Goal: Task Accomplishment & Management: Complete application form

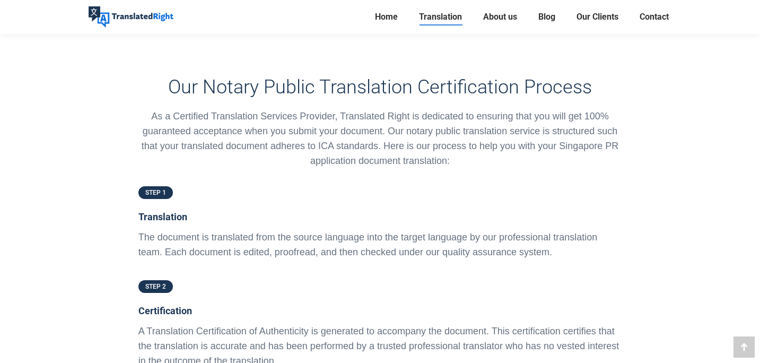
scroll to position [2436, 0]
click at [164, 188] on span "STEP 1" at bounding box center [155, 191] width 21 height 7
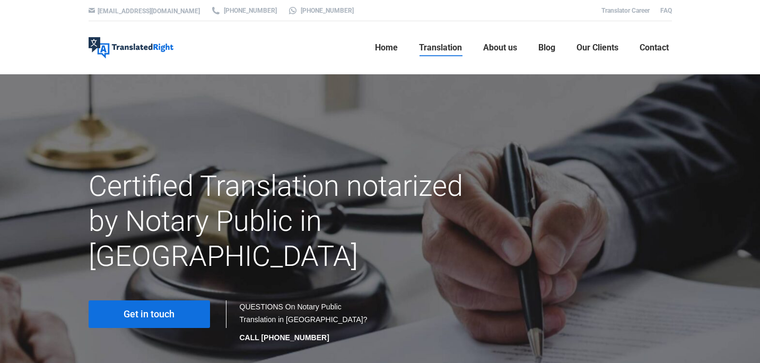
click at [179, 300] on link "Get in touch" at bounding box center [150, 314] width 122 height 28
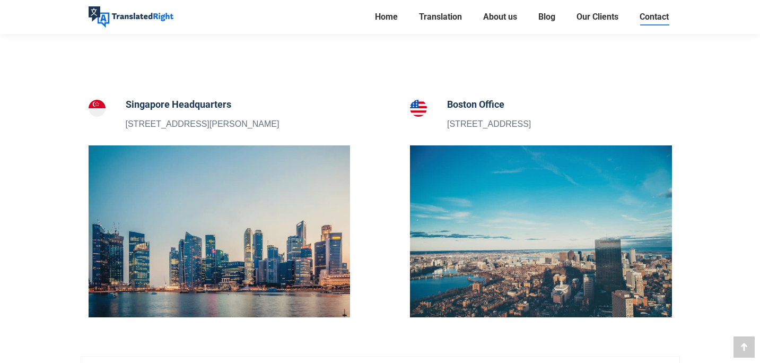
click at [180, 270] on img at bounding box center [220, 231] width 262 height 172
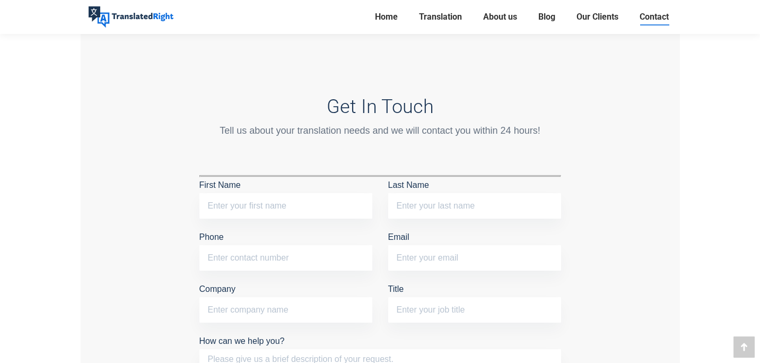
scroll to position [841, 0]
click at [267, 201] on input "First Name" at bounding box center [286, 207] width 173 height 25
type input "Qiyou"
type input "[PERSON_NAME]"
type input "86970589"
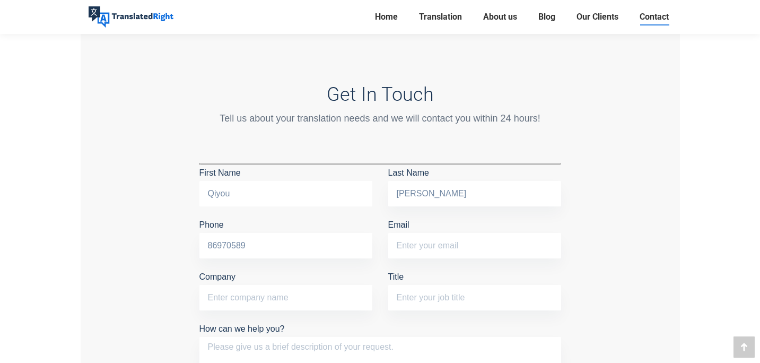
scroll to position [857, 0]
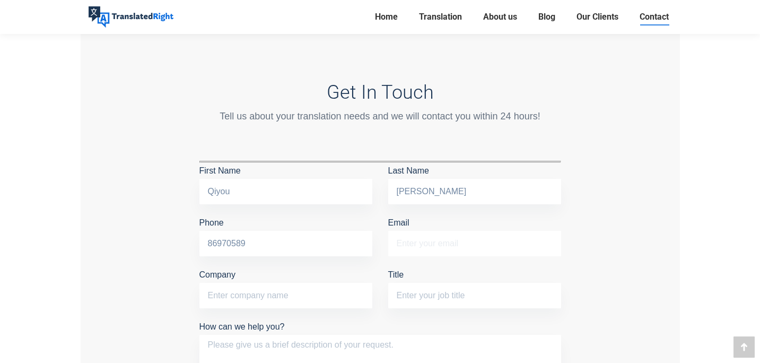
click at [412, 243] on input "Email" at bounding box center [474, 243] width 173 height 25
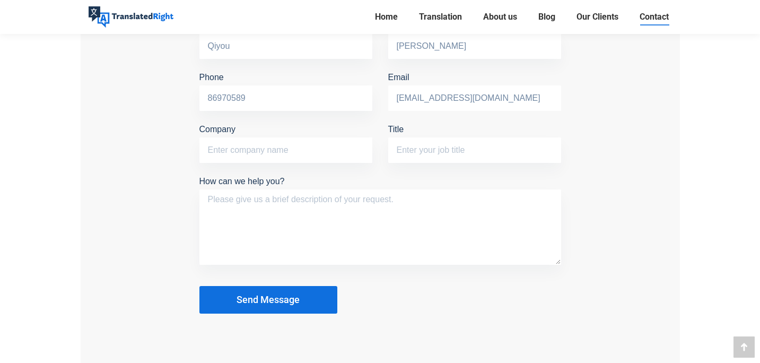
scroll to position [1004, 0]
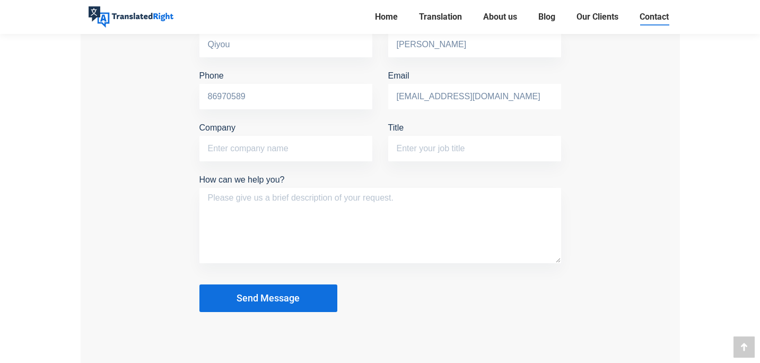
type input "[EMAIL_ADDRESS][DOMAIN_NAME]"
click at [268, 190] on textarea "How can we help you?" at bounding box center [381, 225] width 362 height 75
type textarea "need to translate my identity documentation from chinese to english"
click at [282, 295] on span "Send Message" at bounding box center [268, 298] width 63 height 11
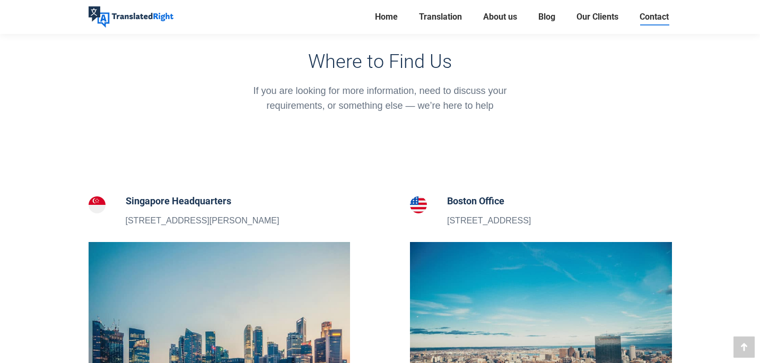
scroll to position [238, 0]
